Goal: Obtain resource: Download file/media

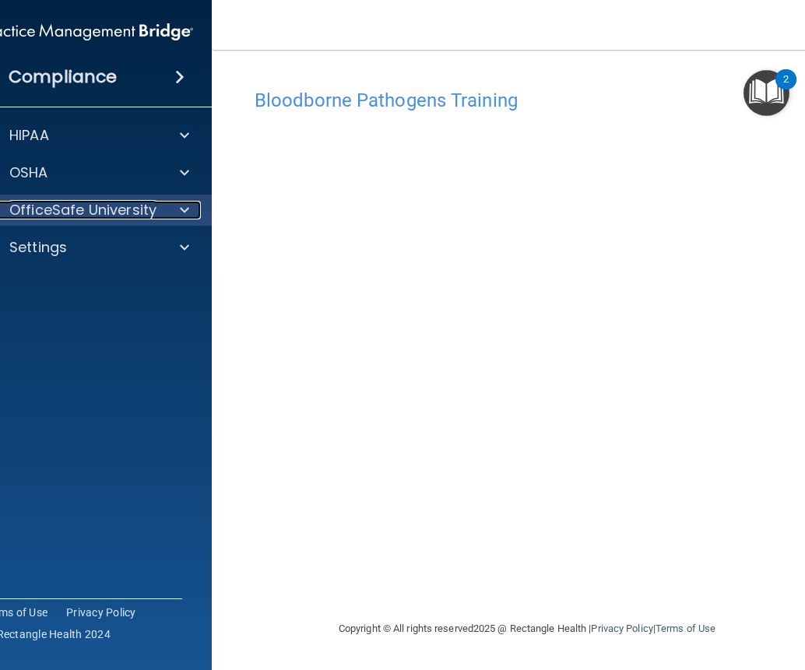
click at [60, 209] on p "OfficeSafe University" at bounding box center [82, 210] width 147 height 19
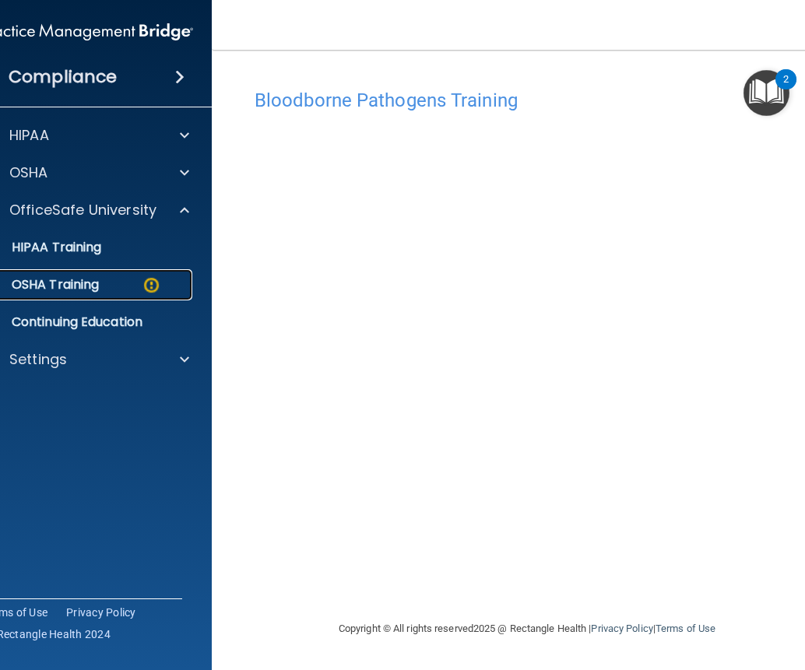
click at [64, 290] on p "OSHA Training" at bounding box center [36, 285] width 126 height 16
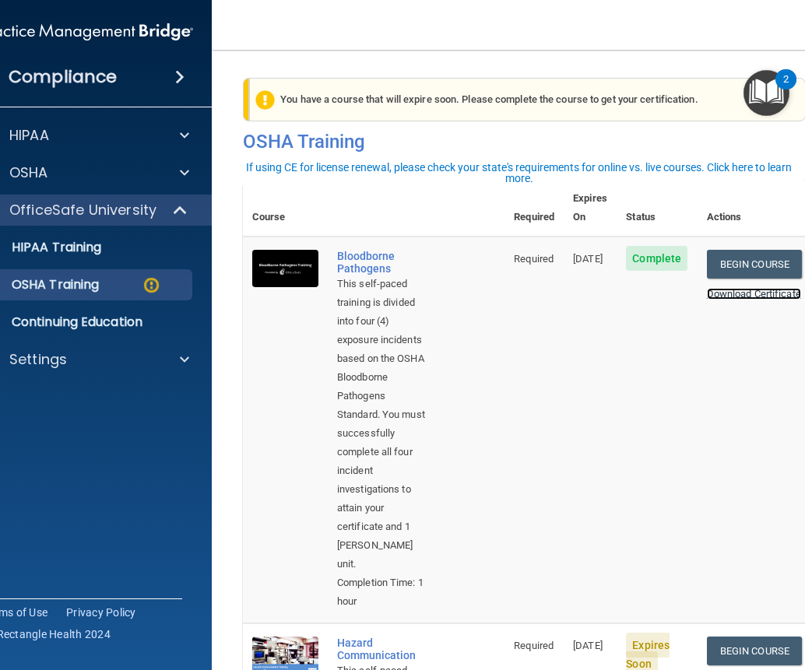
click at [740, 288] on link "Download Certificate" at bounding box center [754, 294] width 94 height 12
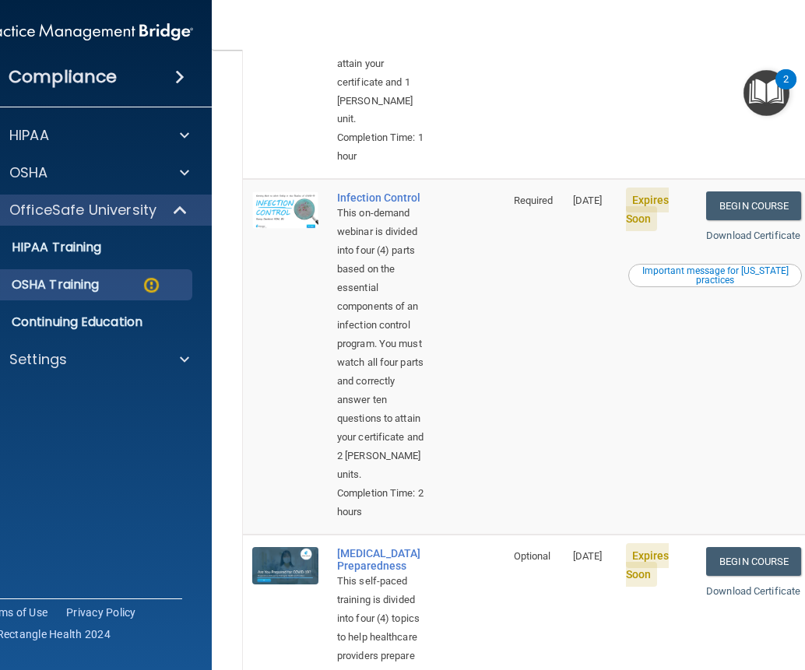
scroll to position [856, 0]
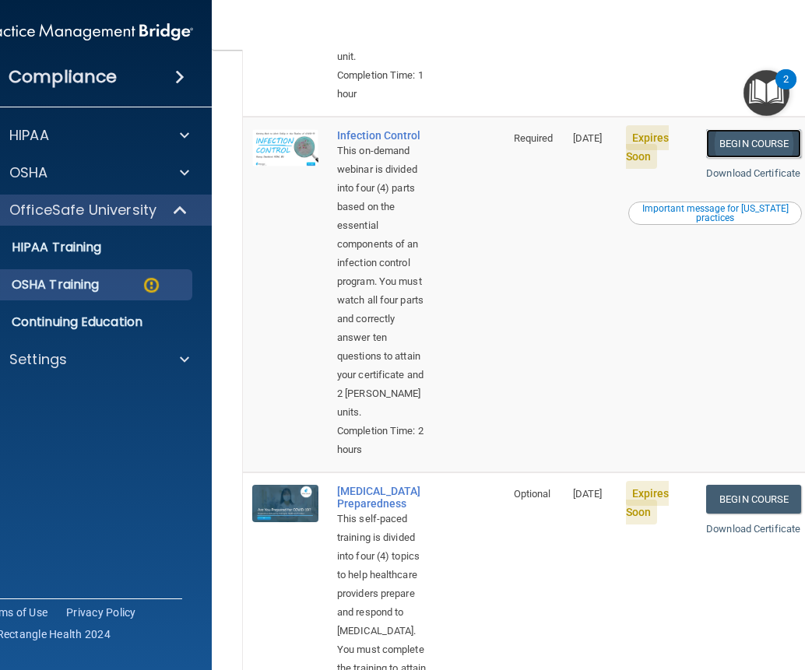
click at [751, 158] on link "Begin Course" at bounding box center [753, 143] width 95 height 29
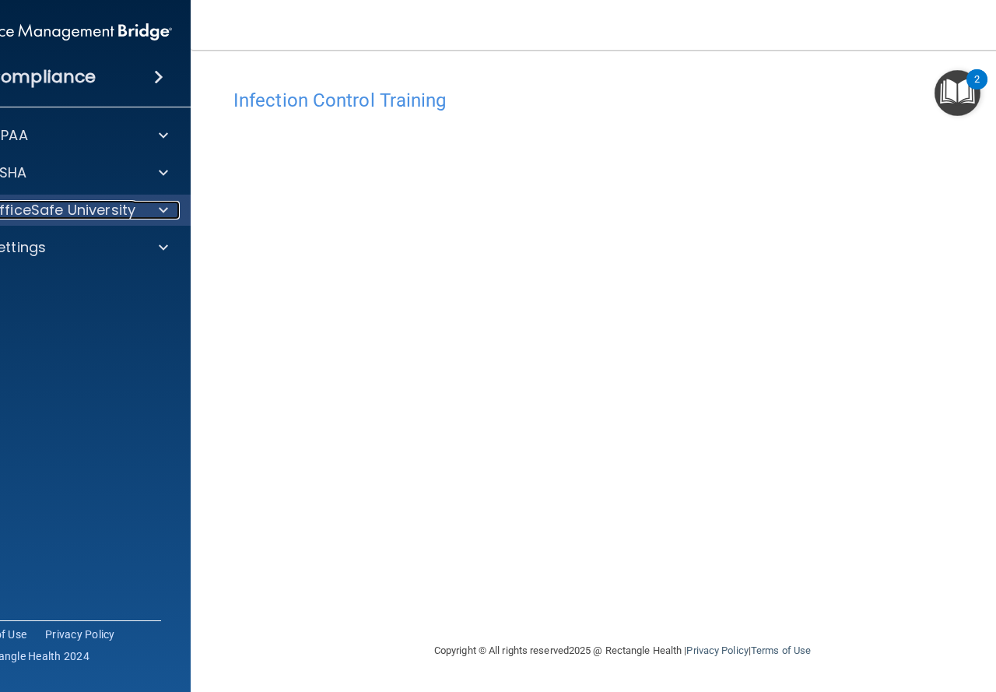
click at [73, 216] on p "OfficeSafe University" at bounding box center [61, 210] width 147 height 19
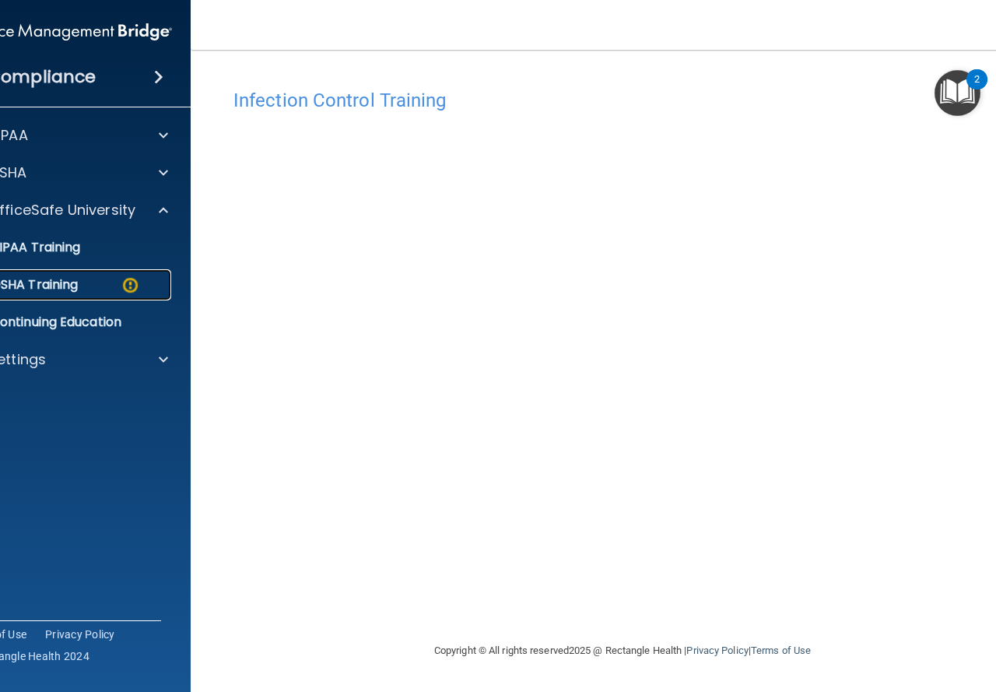
click at [48, 286] on p "OSHA Training" at bounding box center [15, 285] width 126 height 16
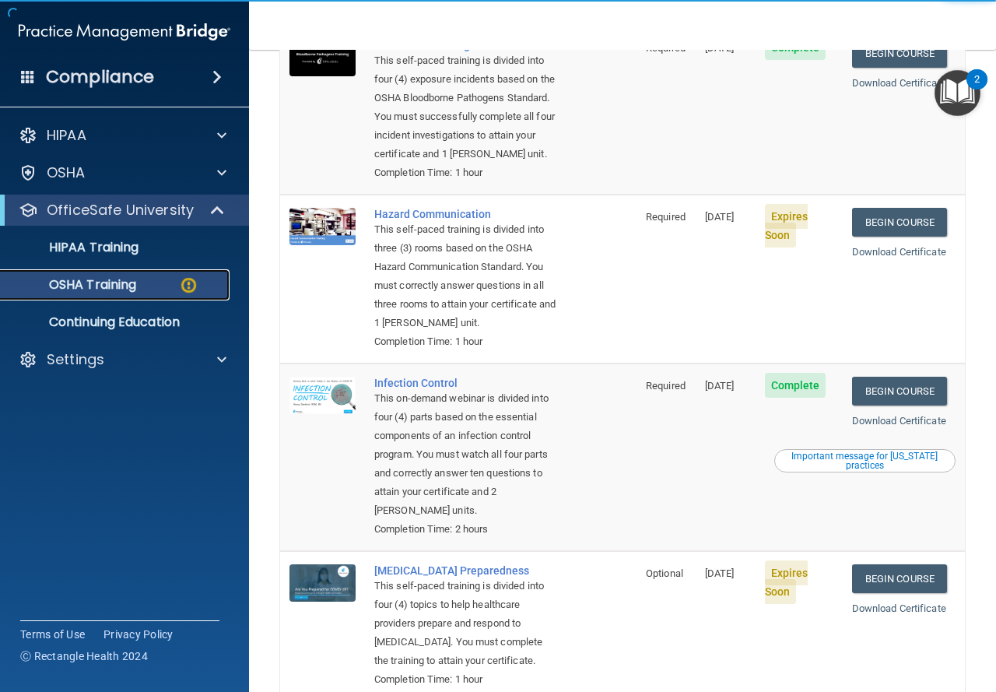
scroll to position [233, 0]
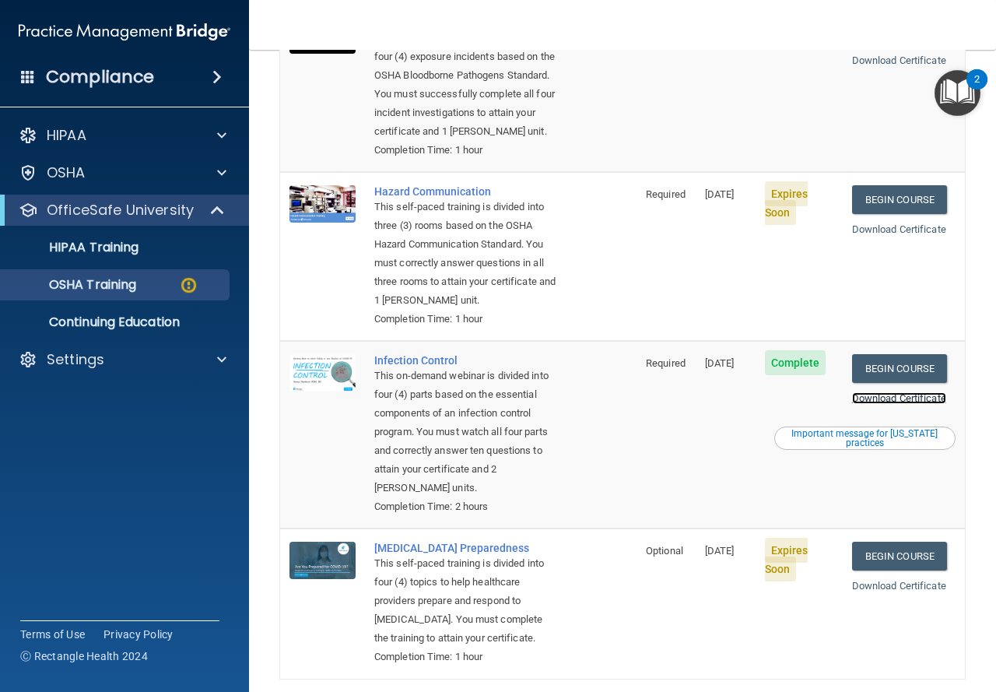
click at [804, 404] on link "Download Certificate" at bounding box center [899, 398] width 94 height 12
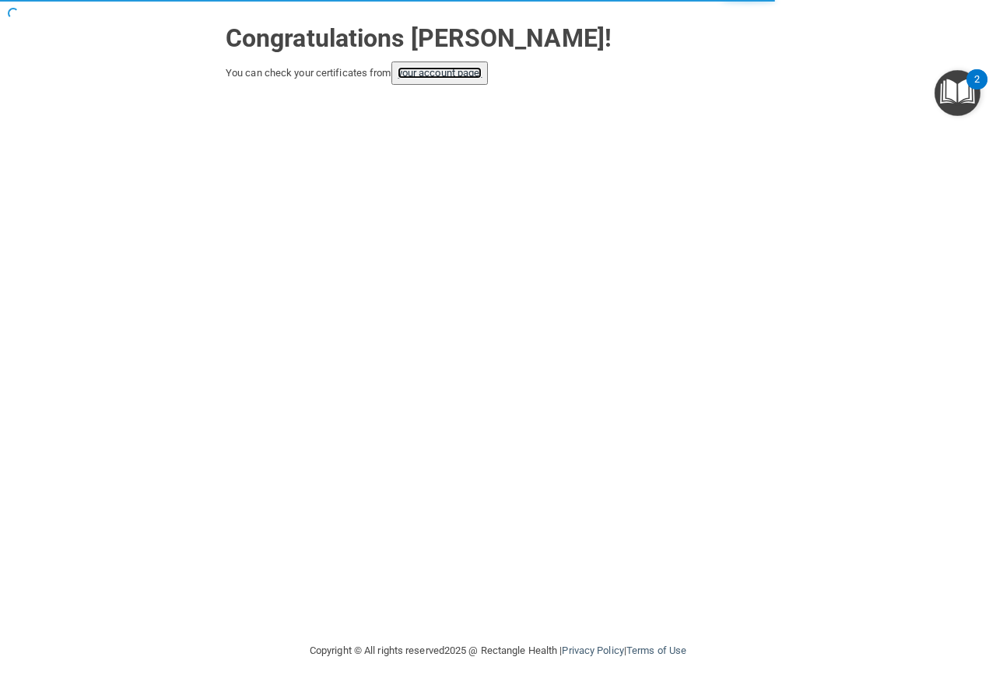
click at [421, 78] on link "your account page!" at bounding box center [440, 73] width 85 height 12
